Goal: Find specific page/section: Find specific page/section

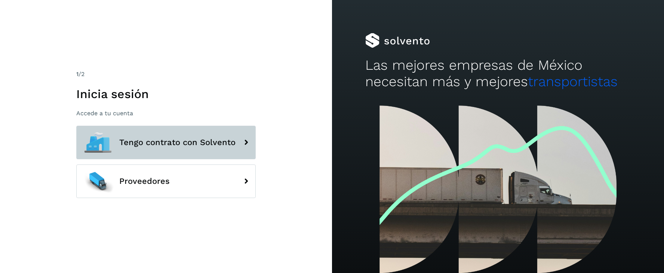
click at [192, 137] on button "Tengo contrato con Solvento" at bounding box center [165, 143] width 179 height 34
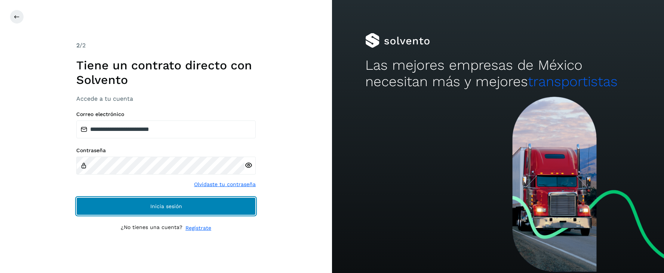
click at [202, 203] on button "Inicia sesión" at bounding box center [165, 207] width 179 height 18
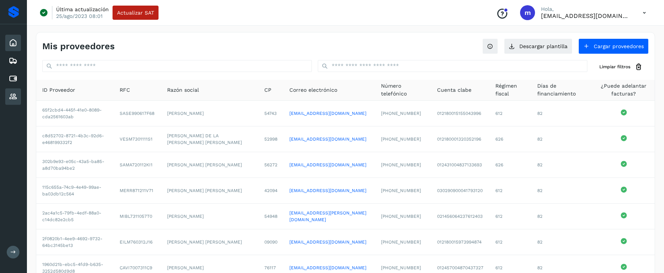
click at [13, 46] on icon at bounding box center [13, 42] width 9 height 9
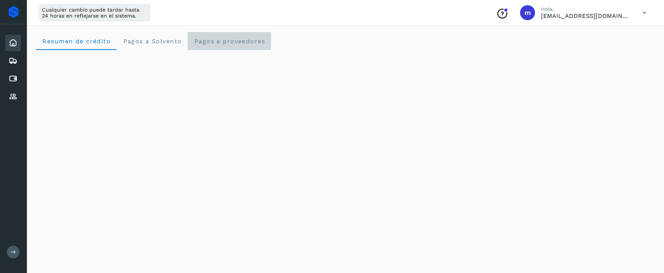
click at [229, 40] on span "Pagos a proveedores" at bounding box center [229, 41] width 71 height 7
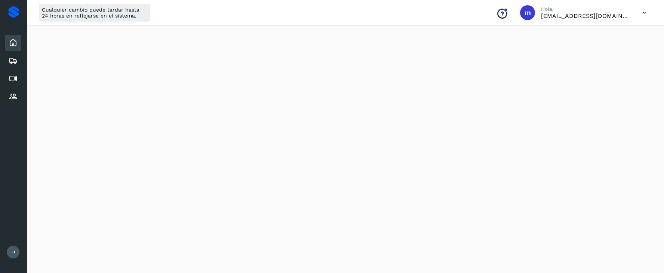
scroll to position [282, 0]
